Goal: Transaction & Acquisition: Download file/media

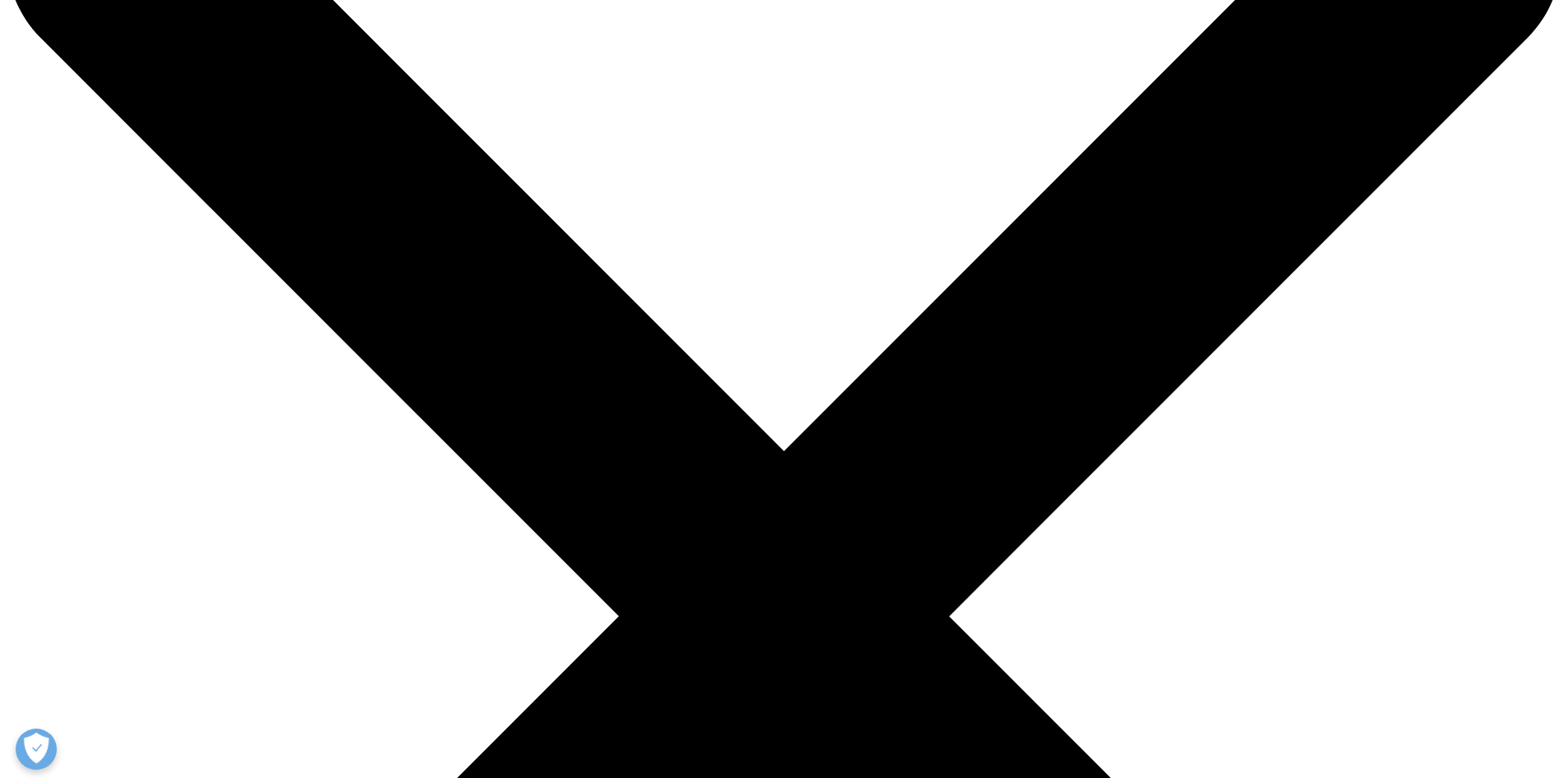
scroll to position [494, 0]
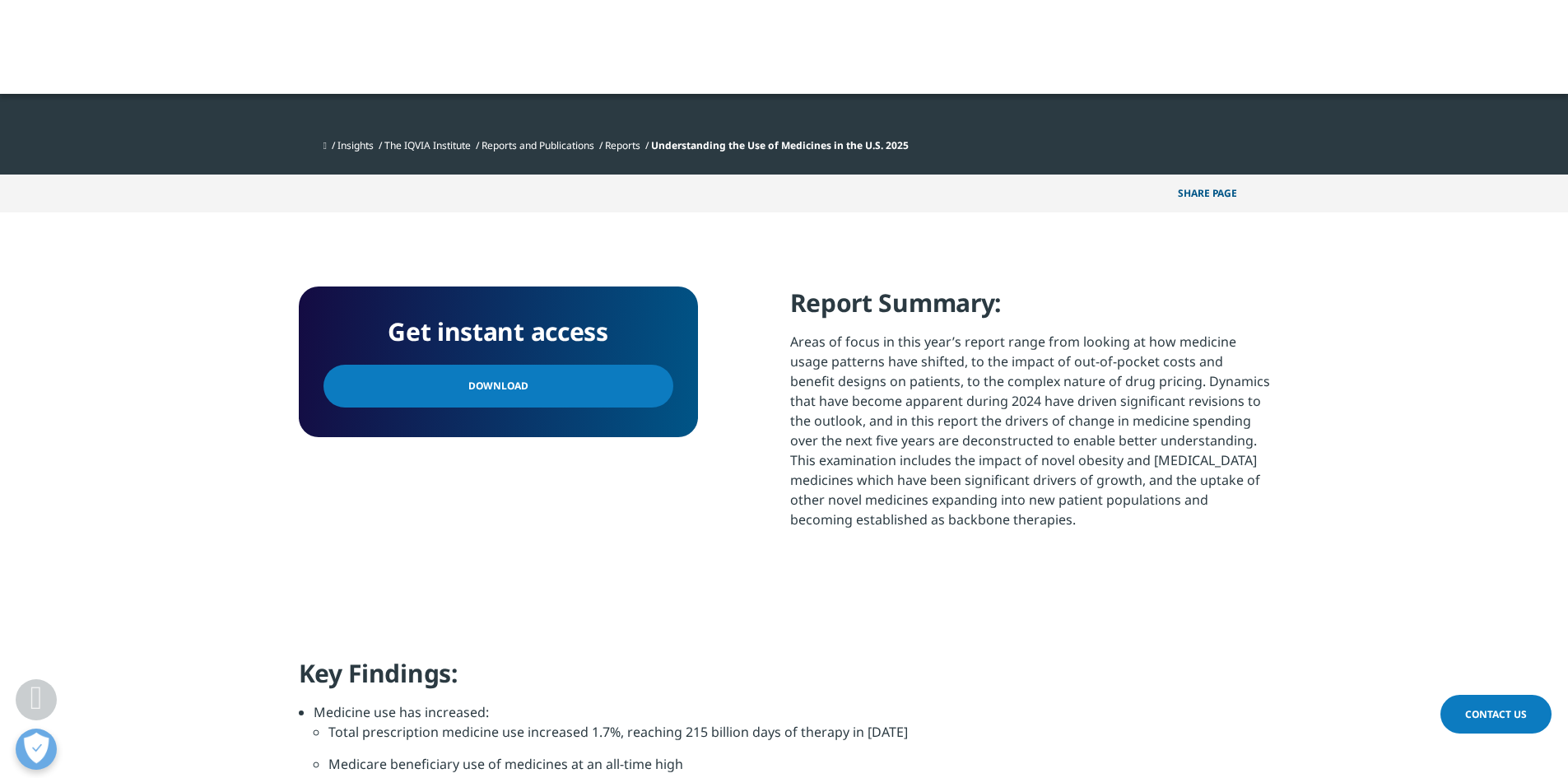
click at [509, 388] on span "Download" at bounding box center [498, 386] width 60 height 18
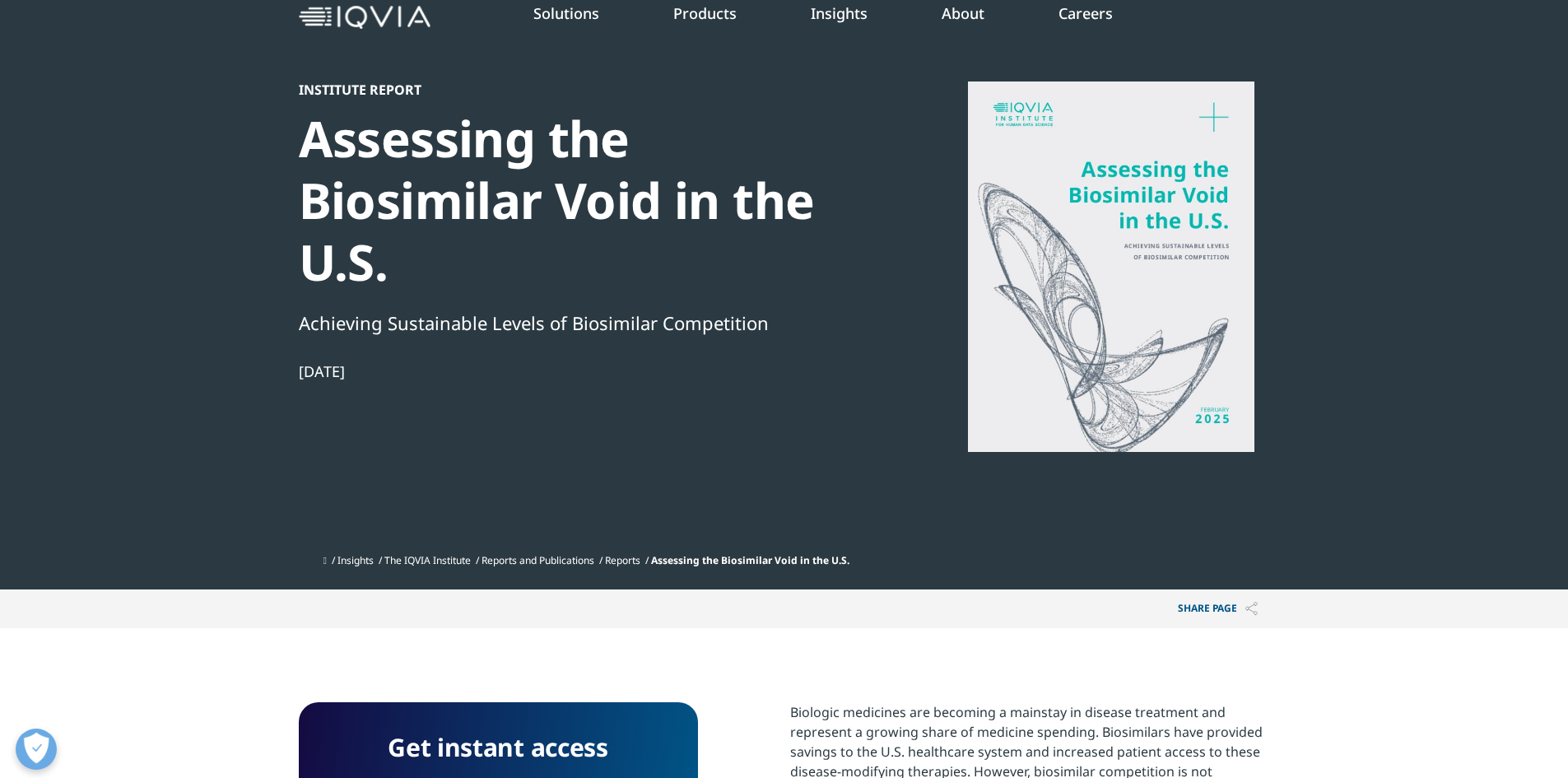
scroll to position [165, 0]
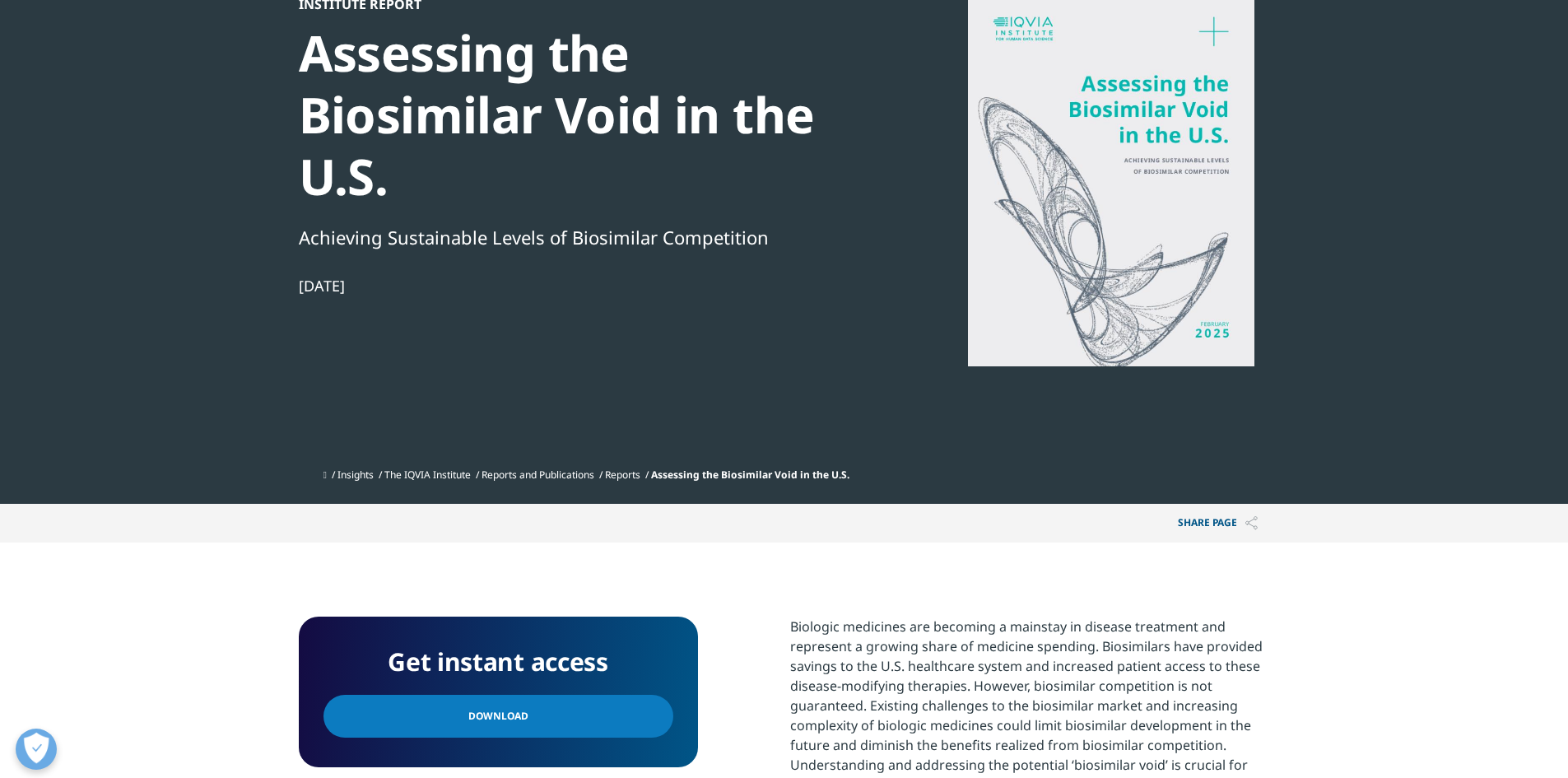
click at [476, 702] on link "Download" at bounding box center [499, 715] width 350 height 42
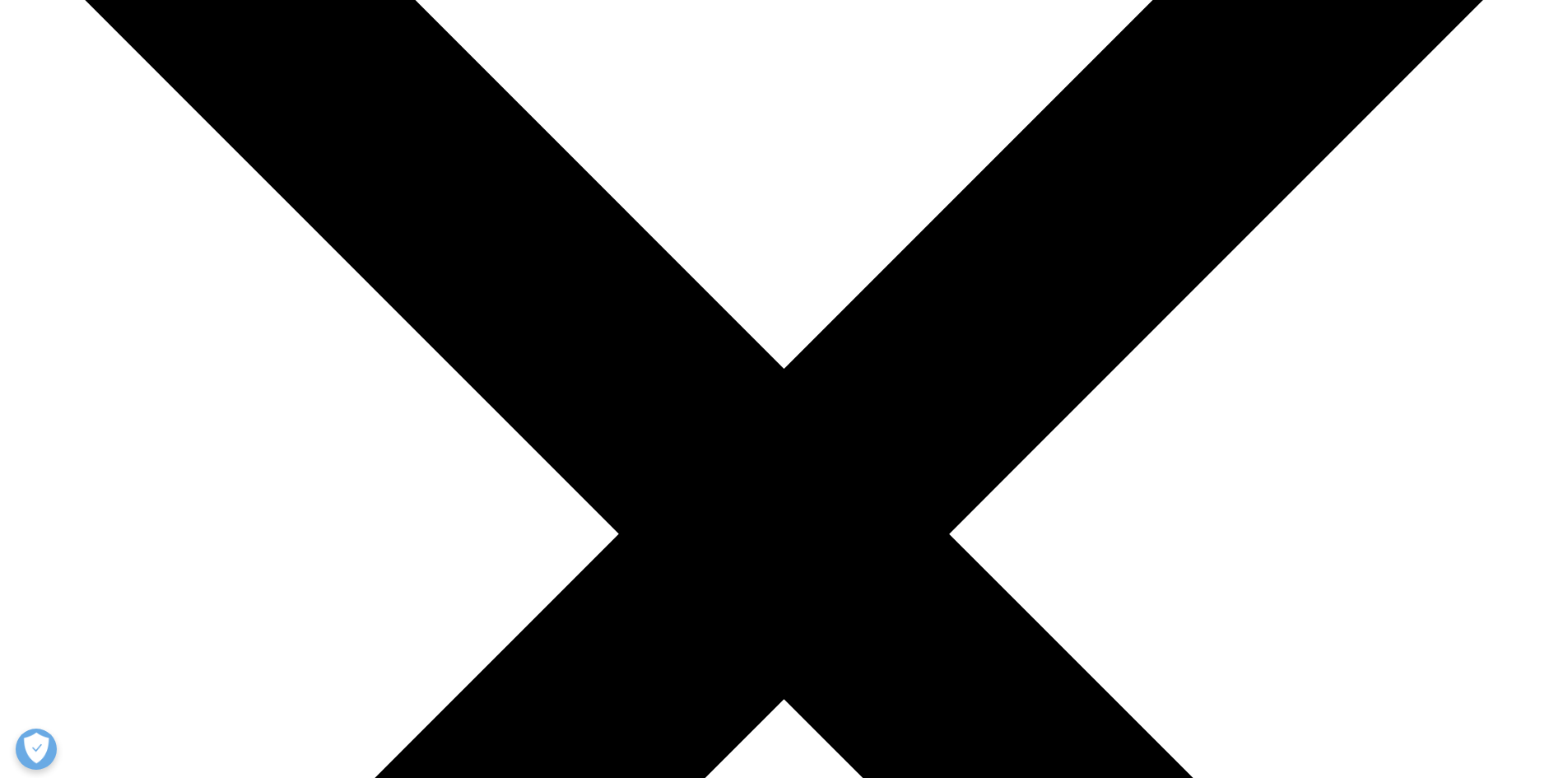
scroll to position [494, 0]
